Goal: Obtain resource: Download file/media

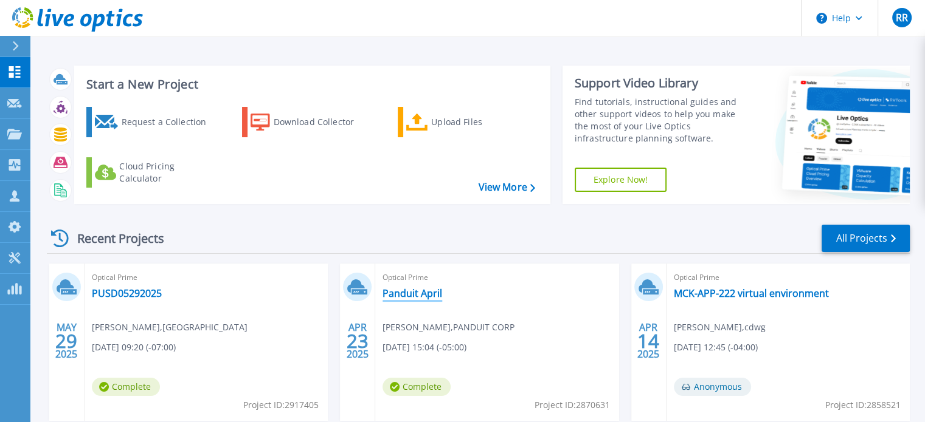
click at [425, 294] on link "Panduit April" at bounding box center [412, 294] width 60 height 12
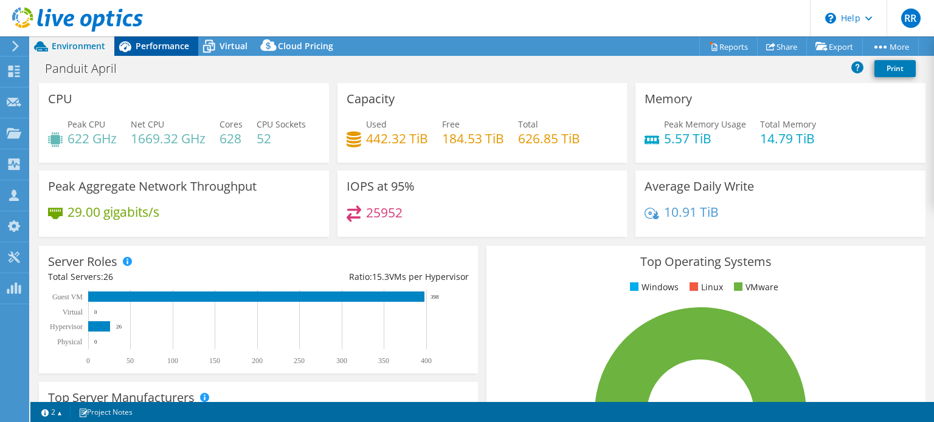
click at [162, 46] on span "Performance" at bounding box center [162, 46] width 53 height 12
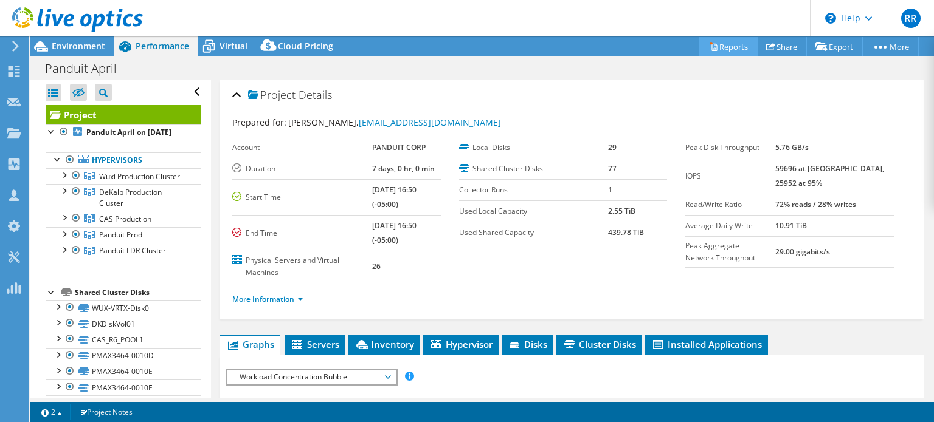
click at [731, 47] on link "Reports" at bounding box center [728, 46] width 58 height 19
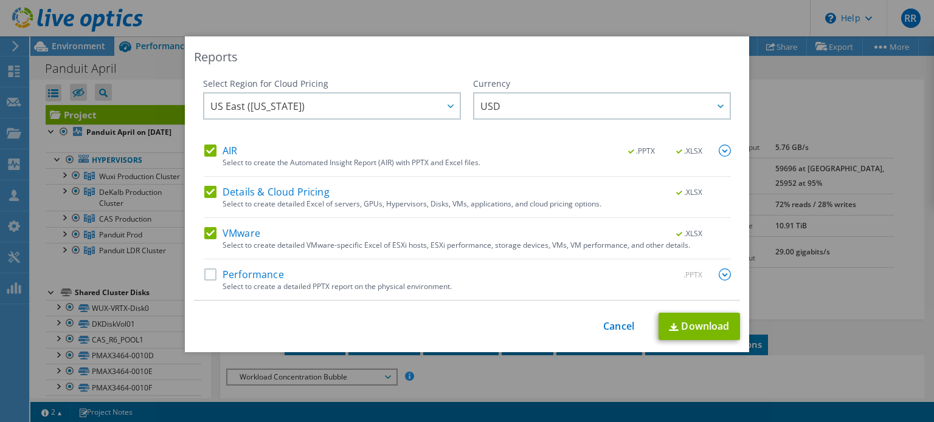
click at [718, 148] on img at bounding box center [724, 151] width 12 height 12
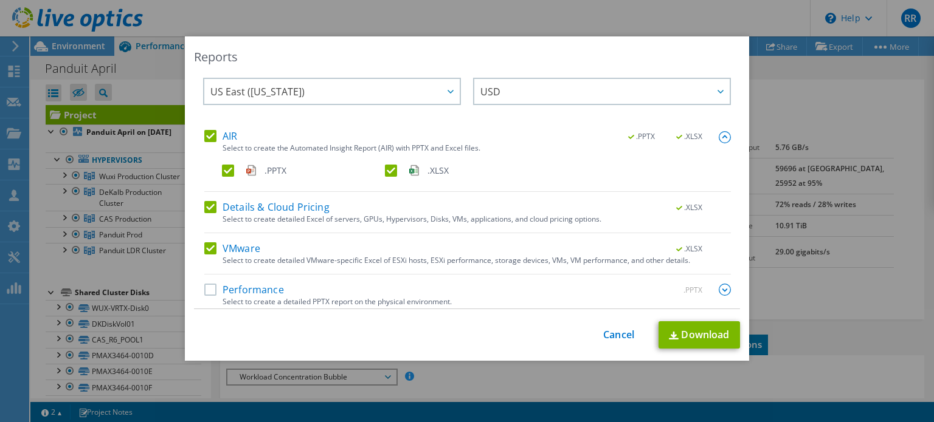
scroll to position [21, 0]
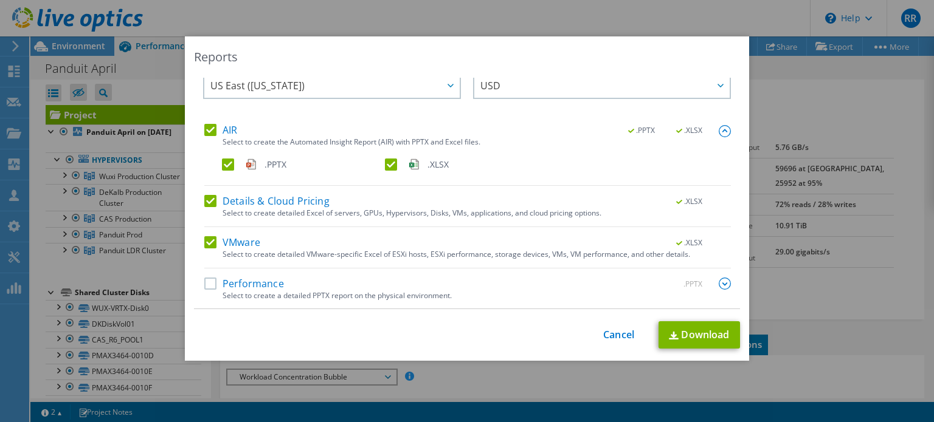
click at [718, 283] on img at bounding box center [724, 284] width 12 height 12
click at [204, 278] on label "Performance" at bounding box center [244, 284] width 80 height 12
click at [0, 0] on input "Performance" at bounding box center [0, 0] width 0 height 0
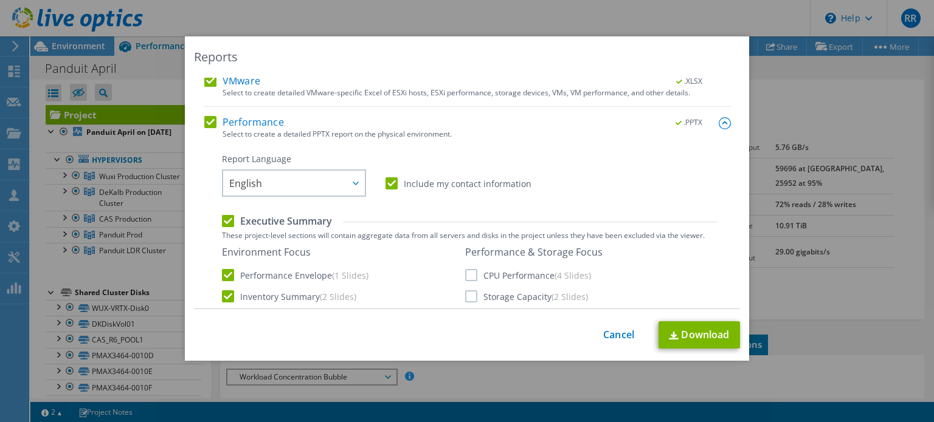
scroll to position [203, 0]
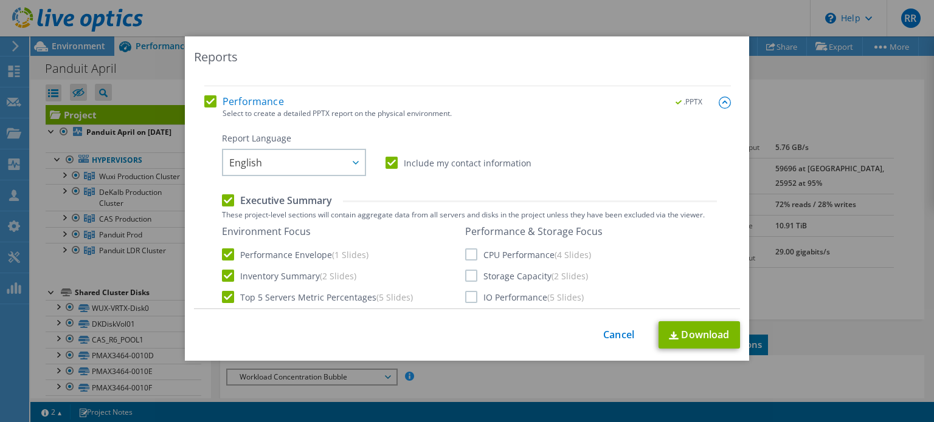
click at [205, 101] on label "Performance" at bounding box center [244, 101] width 80 height 12
click at [0, 0] on input "Performance" at bounding box center [0, 0] width 0 height 0
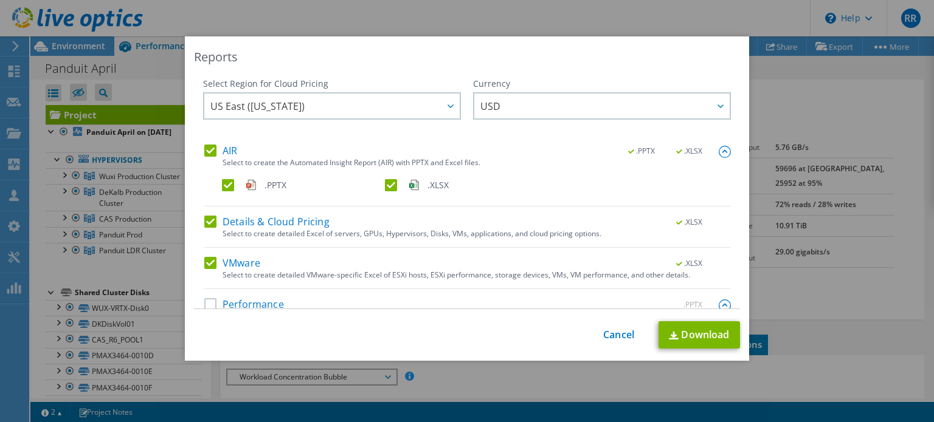
scroll to position [0, 0]
click at [227, 184] on label ".PPTX" at bounding box center [302, 185] width 160 height 12
click at [0, 0] on input ".PPTX" at bounding box center [0, 0] width 0 height 0
drag, startPoint x: 563, startPoint y: 48, endPoint x: 487, endPoint y: 51, distance: 76.0
click at [487, 51] on div "Reports Select Region for Cloud Pricing Asia Pacific (Hong Kong) Asia Pacific (…" at bounding box center [467, 198] width 564 height 325
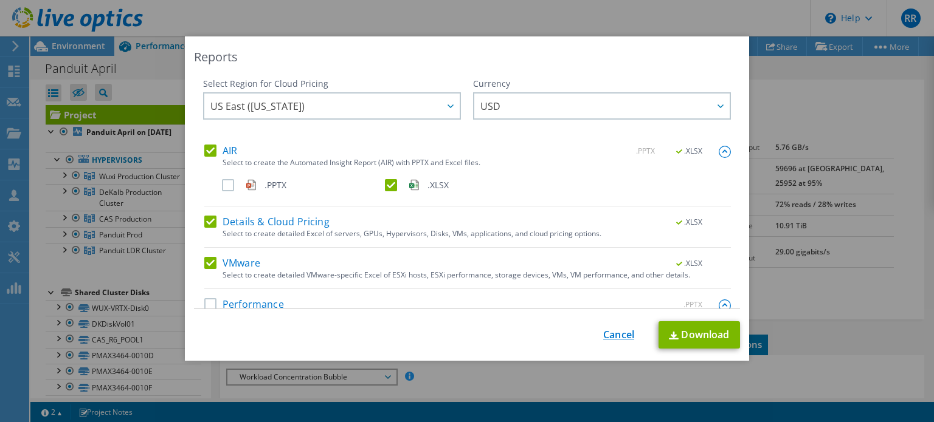
click at [611, 334] on link "Cancel" at bounding box center [618, 335] width 31 height 12
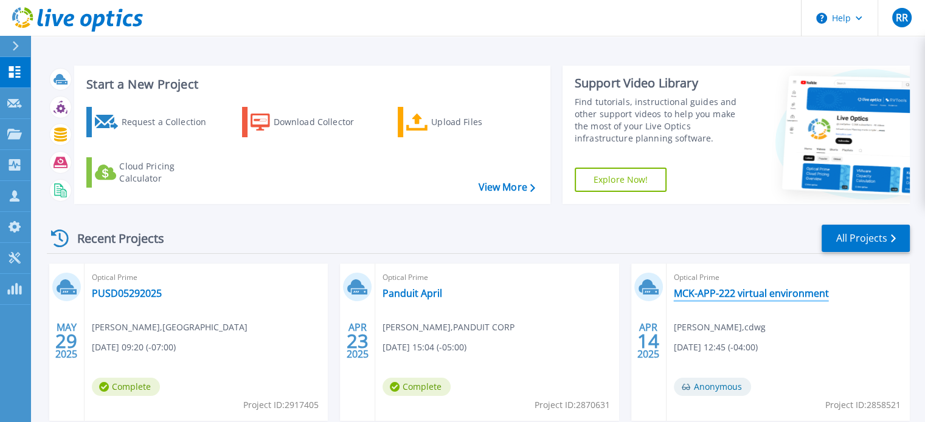
click at [720, 294] on link "MCK-APP-222 virtual environment" at bounding box center [750, 294] width 155 height 12
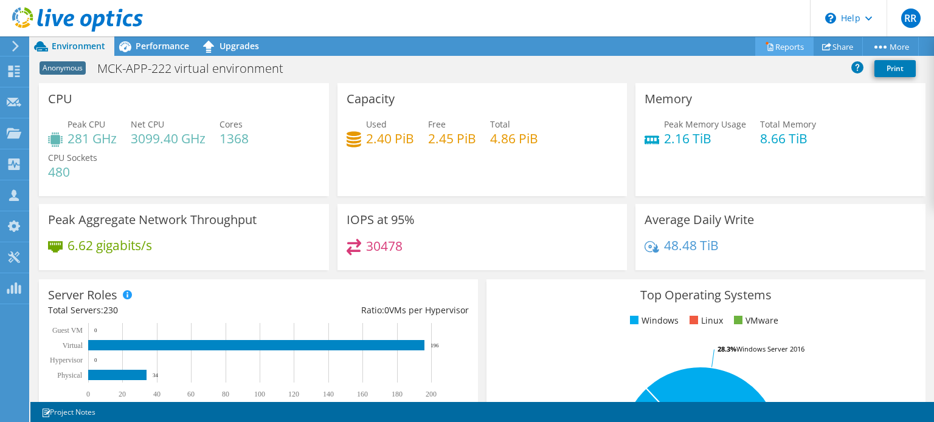
click at [785, 45] on link "Reports" at bounding box center [784, 46] width 58 height 19
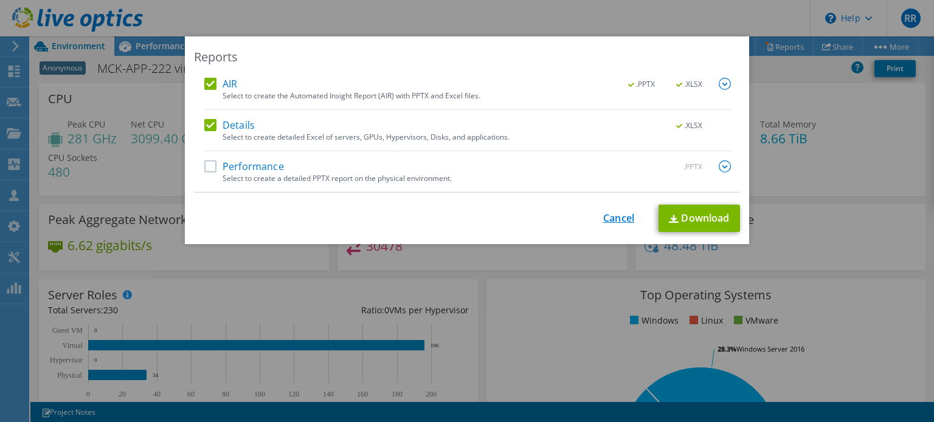
click at [620, 219] on link "Cancel" at bounding box center [618, 219] width 31 height 12
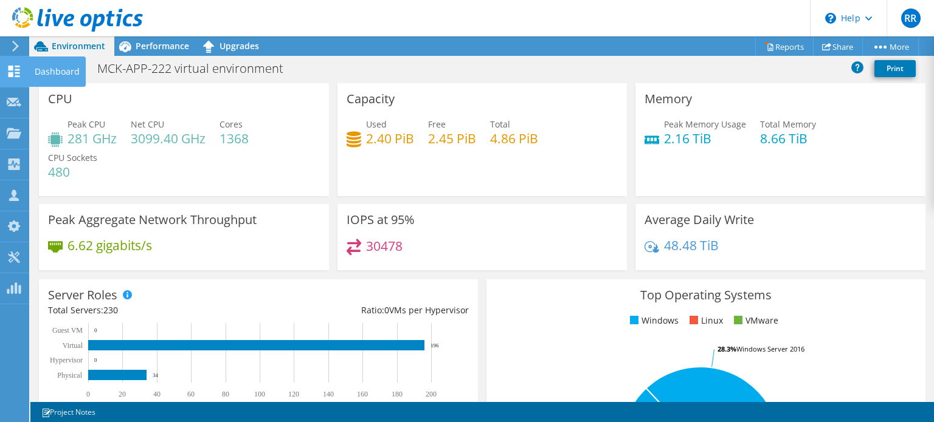
click at [12, 67] on use at bounding box center [15, 72] width 12 height 12
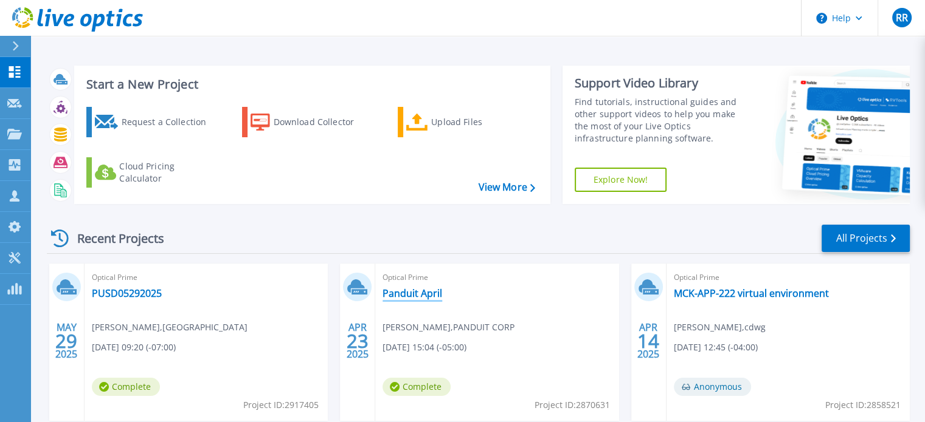
click at [391, 297] on link "Panduit April" at bounding box center [412, 294] width 60 height 12
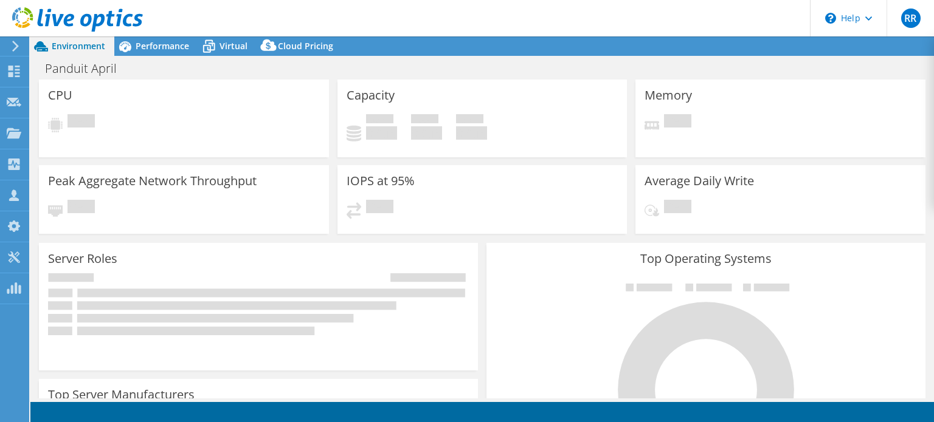
select select "USD"
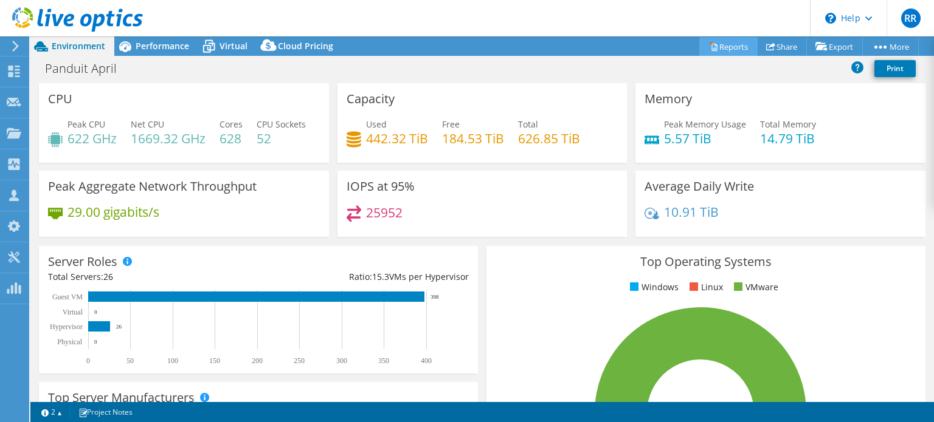
click at [731, 46] on link "Reports" at bounding box center [728, 46] width 58 height 19
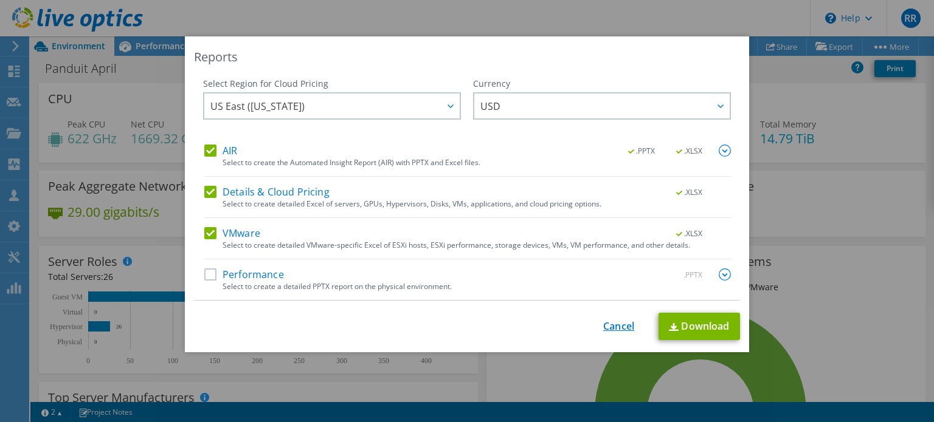
click at [604, 327] on link "Cancel" at bounding box center [618, 327] width 31 height 12
